Goal: Task Accomplishment & Management: Use online tool/utility

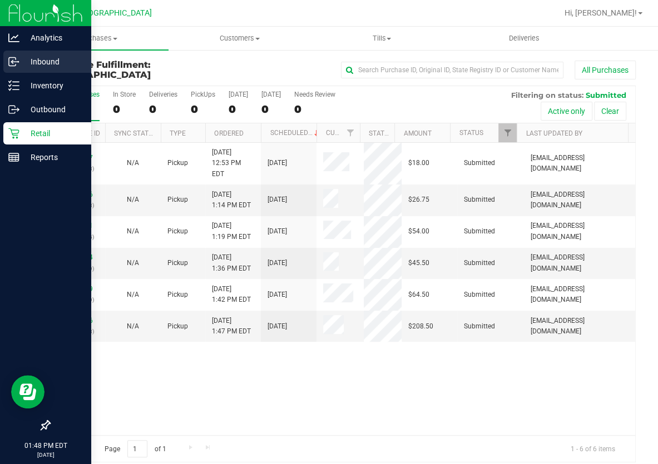
click at [43, 62] on p "Inbound" at bounding box center [52, 61] width 67 height 13
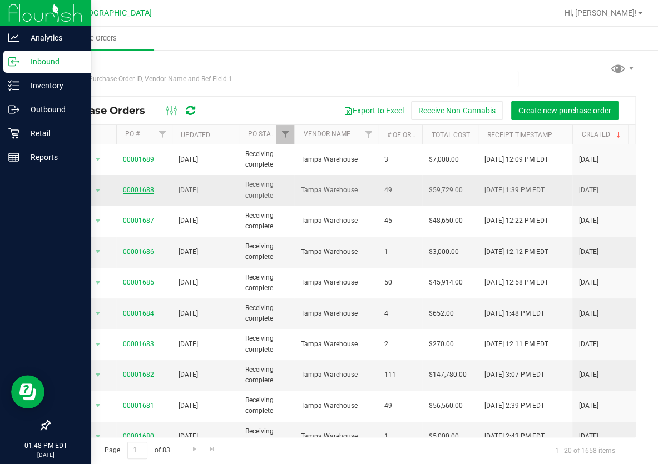
click at [135, 191] on link "00001688" at bounding box center [138, 190] width 31 height 8
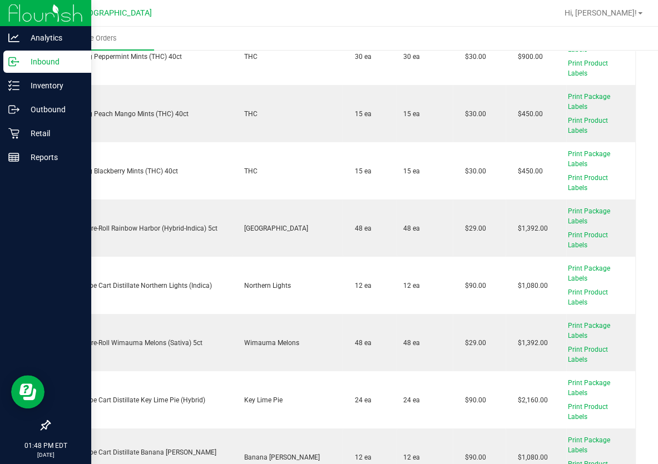
scroll to position [2224, 0]
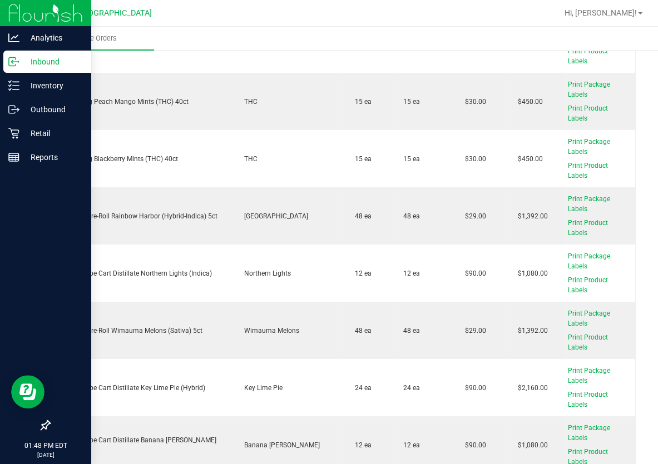
drag, startPoint x: 206, startPoint y: 347, endPoint x: 317, endPoint y: 357, distance: 111.7
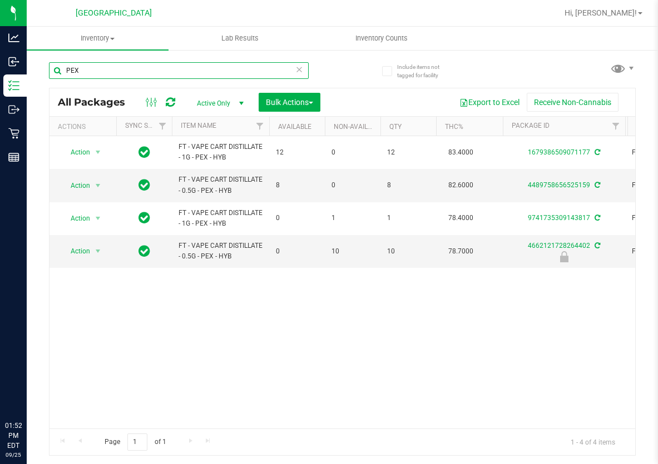
click at [163, 71] on input "PEX" at bounding box center [179, 70] width 260 height 17
type input "6169848591172872"
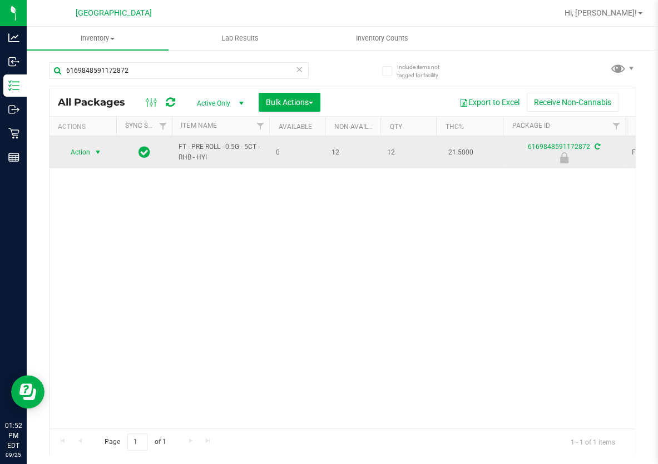
click at [93, 152] on span "select" at bounding box center [97, 152] width 9 height 9
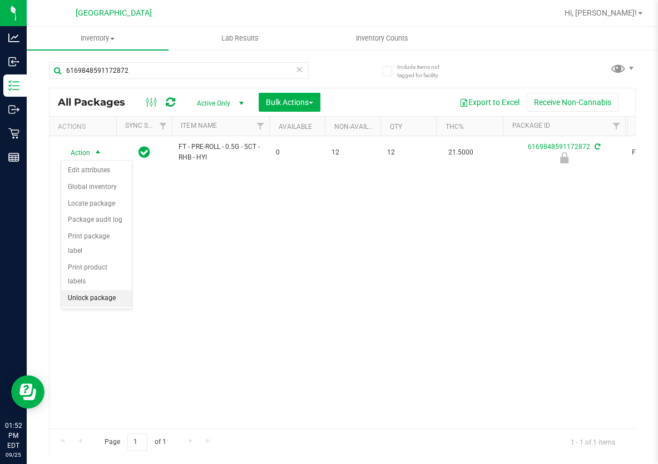
click at [95, 290] on li "Unlock package" at bounding box center [96, 298] width 71 height 17
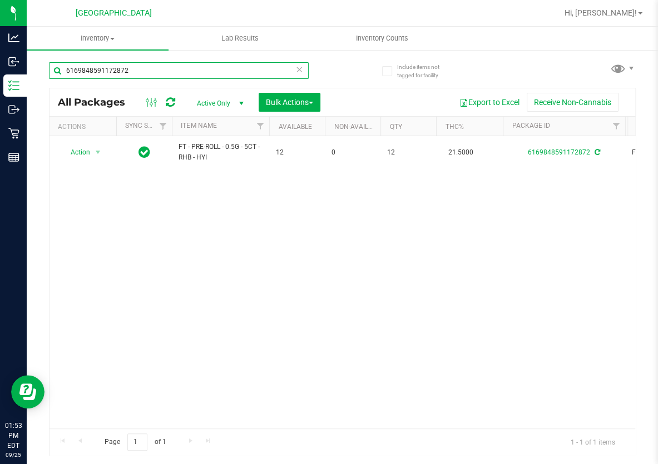
click at [137, 65] on input "6169848591172872" at bounding box center [179, 70] width 260 height 17
type input "7652710765423745"
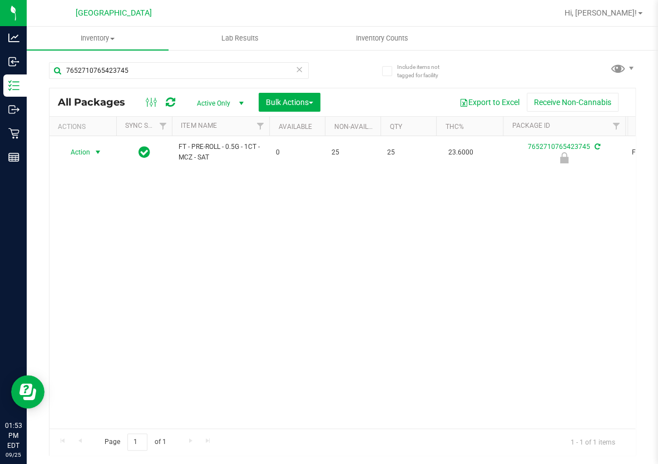
click at [100, 150] on span "select" at bounding box center [97, 152] width 9 height 9
click at [98, 290] on li "Unlock package" at bounding box center [96, 298] width 71 height 17
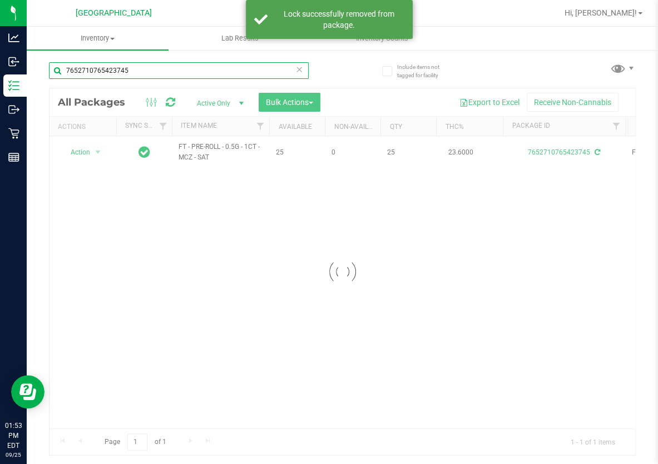
click at [137, 70] on input "7652710765423745" at bounding box center [179, 70] width 260 height 17
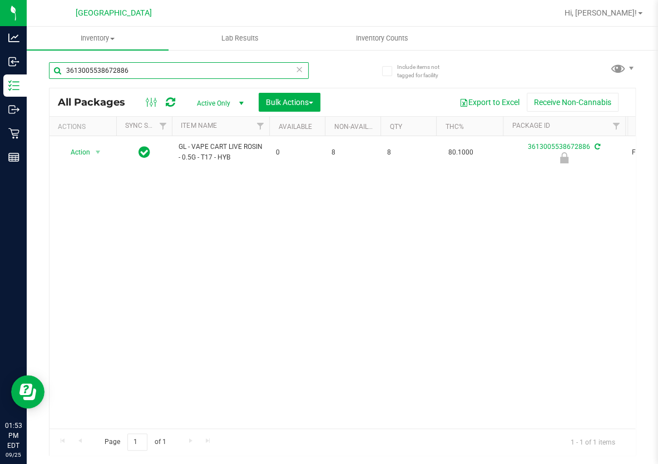
click at [137, 70] on input "3613005538672886" at bounding box center [179, 70] width 260 height 17
type input "6042200036872136"
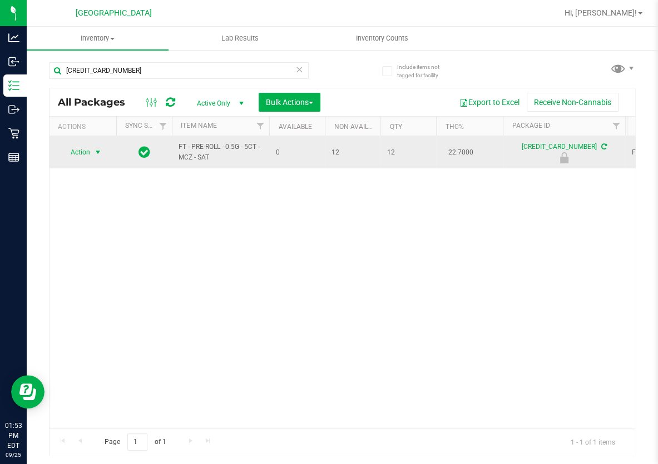
click at [95, 152] on span "select" at bounding box center [97, 152] width 9 height 9
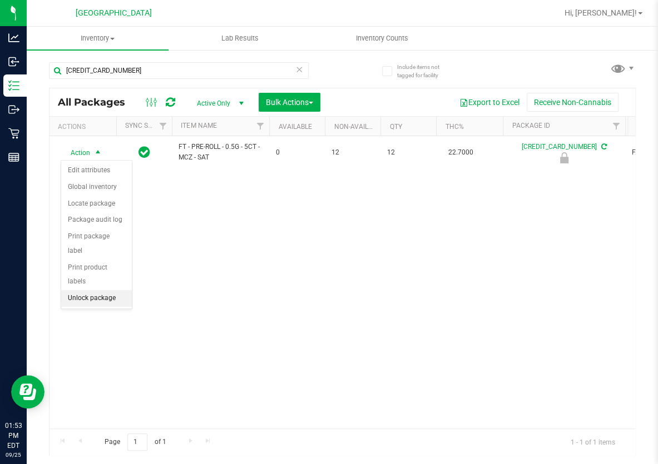
click at [100, 290] on li "Unlock package" at bounding box center [96, 298] width 71 height 17
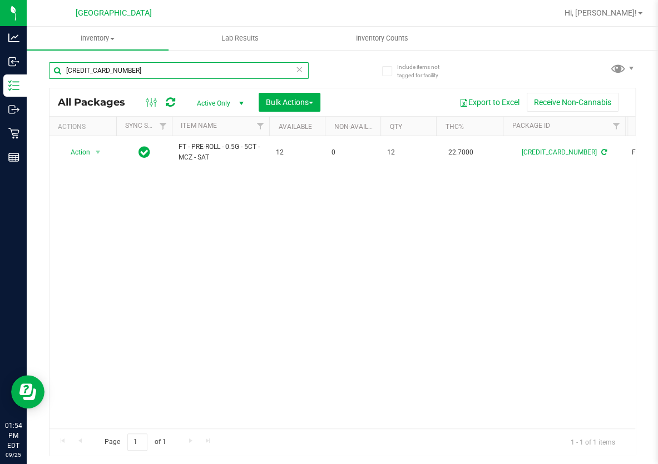
click at [181, 67] on input "6042200036872136" at bounding box center [179, 70] width 260 height 17
type input "6346917318163406"
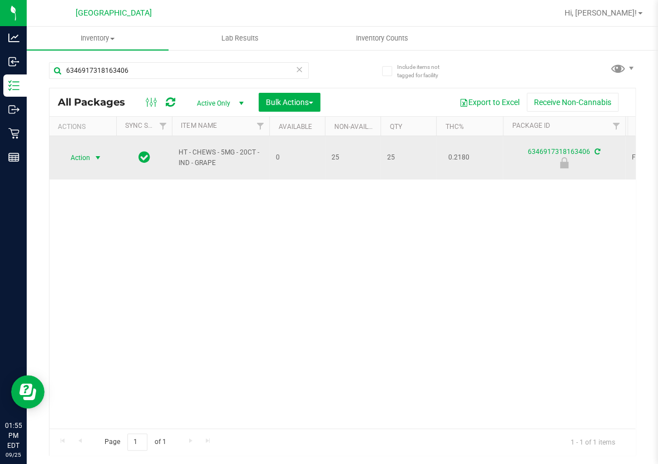
click at [92, 160] on span "select" at bounding box center [98, 158] width 14 height 16
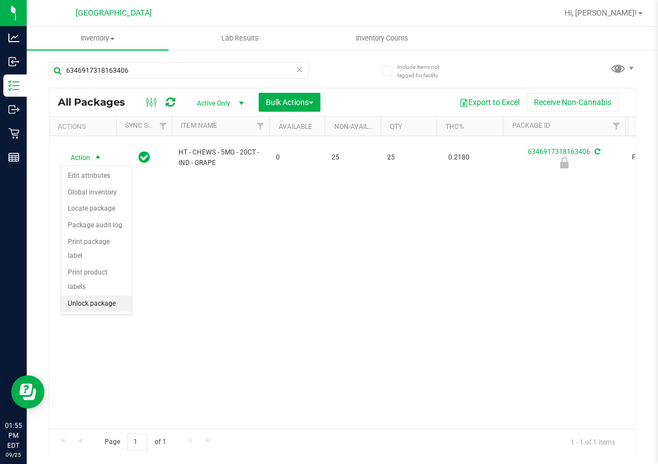
click at [90, 296] on li "Unlock package" at bounding box center [96, 304] width 71 height 17
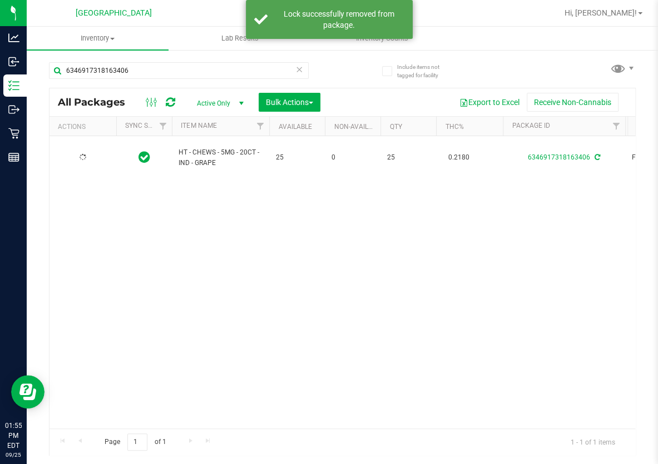
type input "2026-02-17"
type input "2025-08-07"
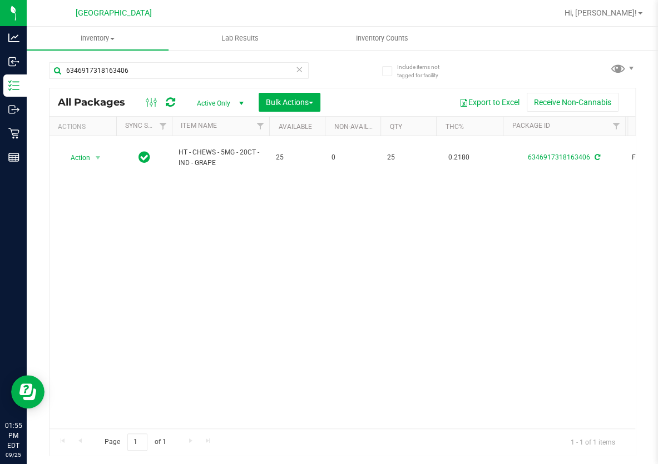
click at [300, 284] on div "Action Action Adjust qty Create package Edit attributes Global inventory Locate…" at bounding box center [341, 282] width 585 height 292
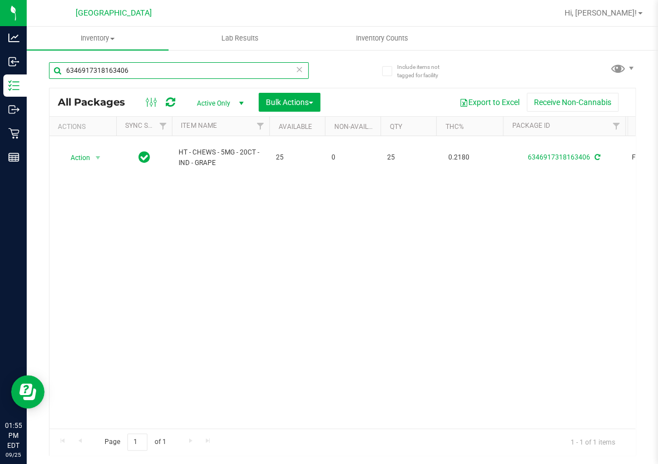
click at [142, 72] on input "6346917318163406" at bounding box center [179, 70] width 260 height 17
type input "6101829503465201"
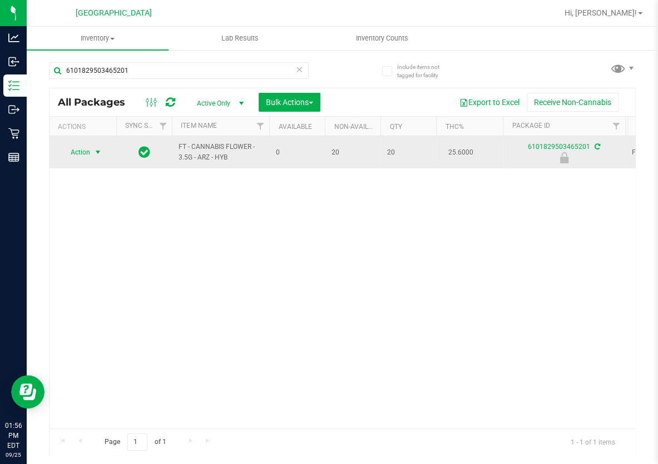
click at [101, 149] on span "select" at bounding box center [97, 152] width 9 height 9
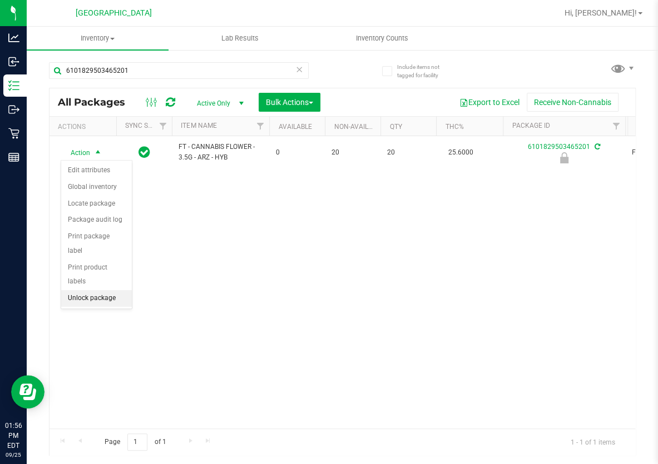
click at [113, 290] on li "Unlock package" at bounding box center [96, 298] width 71 height 17
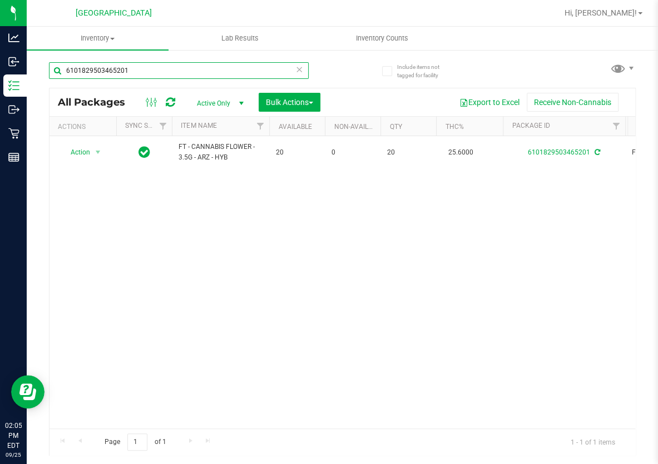
click at [131, 76] on input "6101829503465201" at bounding box center [179, 70] width 260 height 17
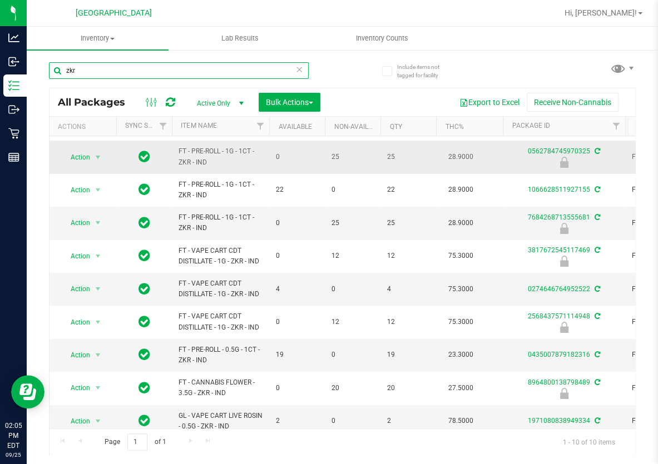
scroll to position [44, 0]
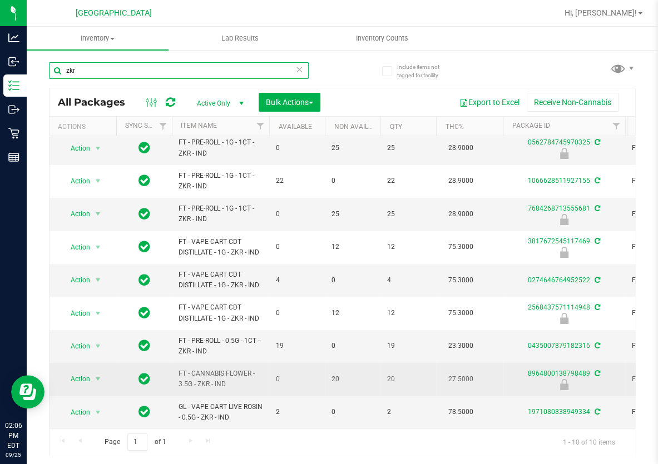
type input "zkr"
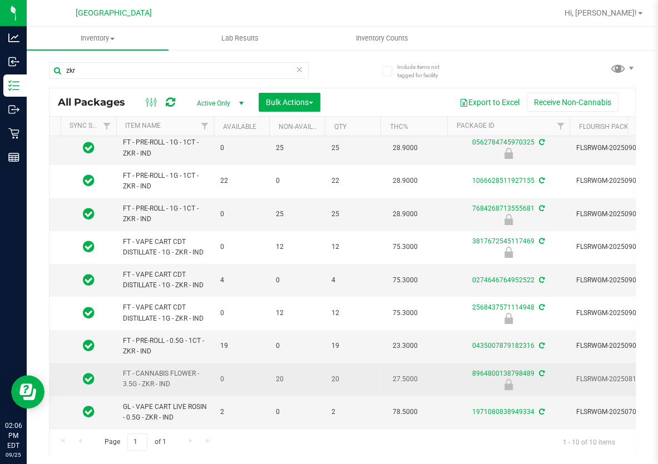
scroll to position [0, 114]
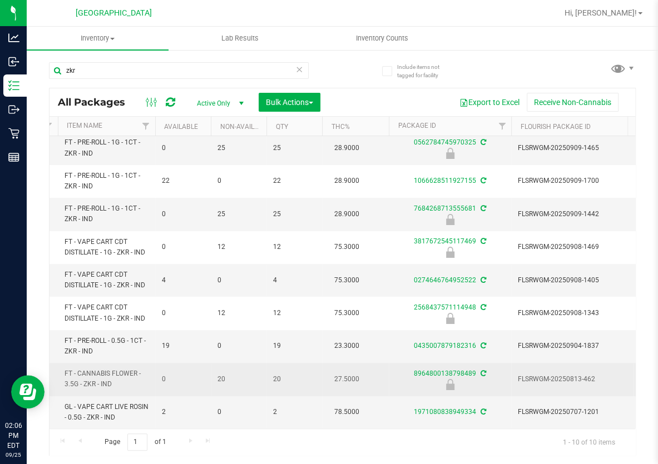
drag, startPoint x: 207, startPoint y: 369, endPoint x: 248, endPoint y: 367, distance: 41.8
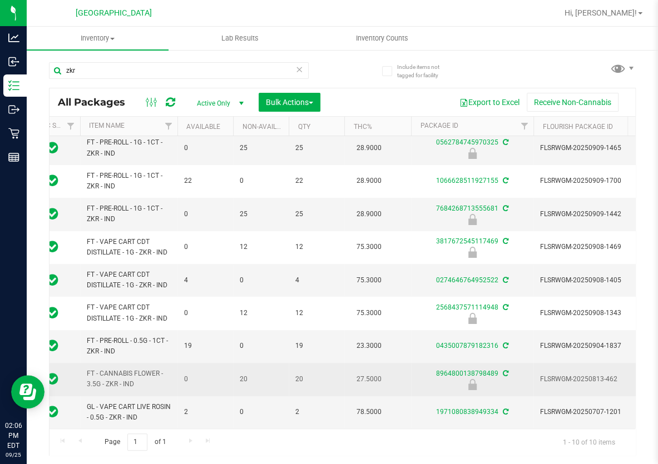
scroll to position [0, 3]
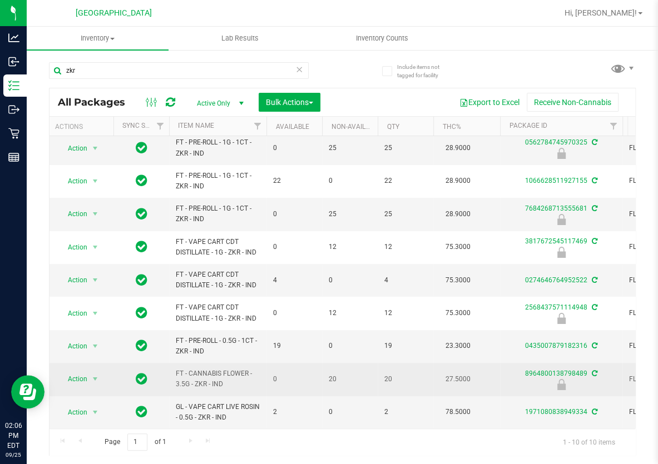
drag, startPoint x: 248, startPoint y: 367, endPoint x: 162, endPoint y: 359, distance: 86.6
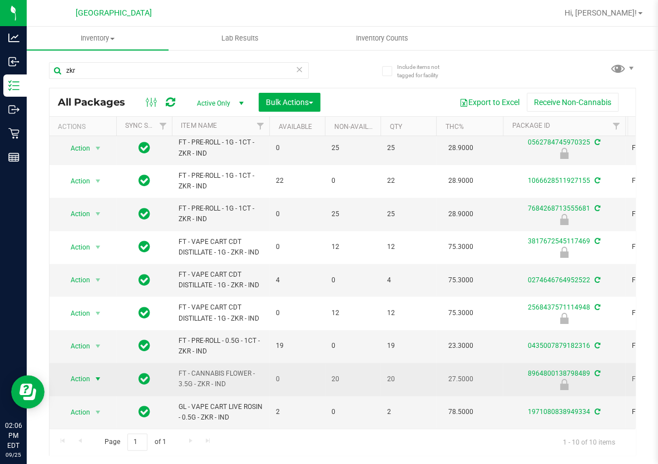
click at [97, 375] on span "select" at bounding box center [97, 379] width 9 height 9
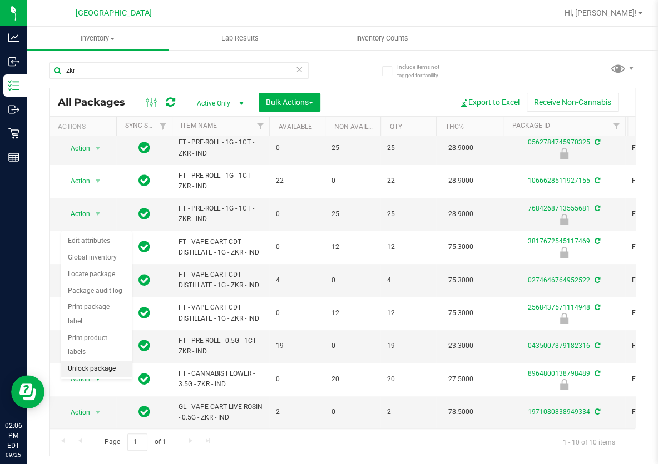
click at [89, 361] on li "Unlock package" at bounding box center [96, 369] width 71 height 17
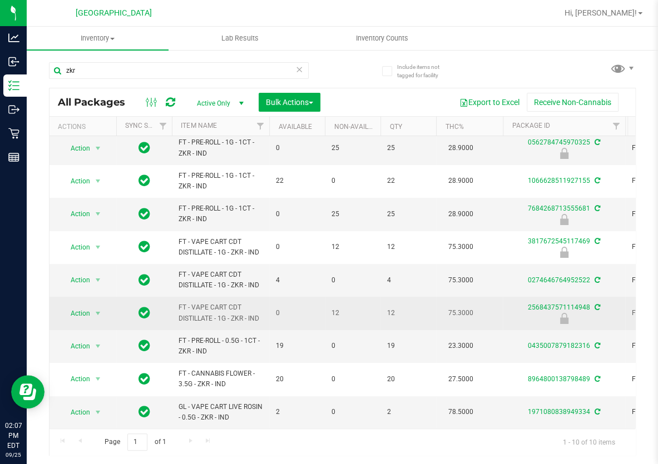
scroll to position [44, 0]
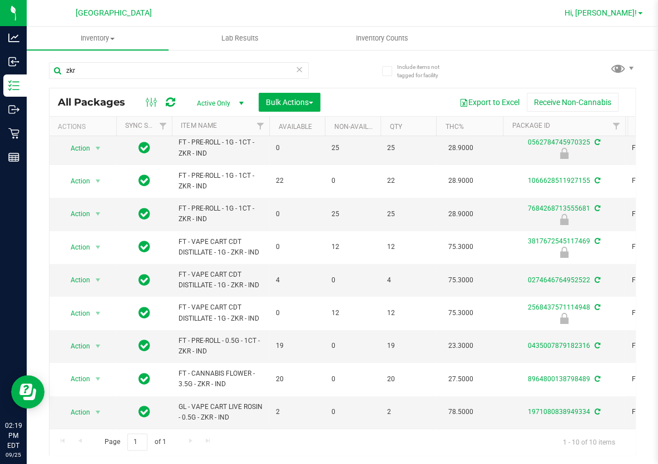
click at [642, 15] on link "Hi, [PERSON_NAME]!" at bounding box center [603, 13] width 87 height 12
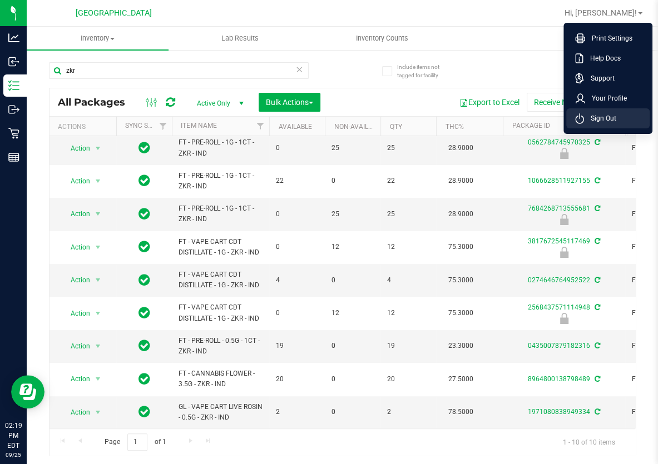
click at [605, 121] on span "Sign Out" at bounding box center [600, 118] width 32 height 11
